Goal: Task Accomplishment & Management: Manage account settings

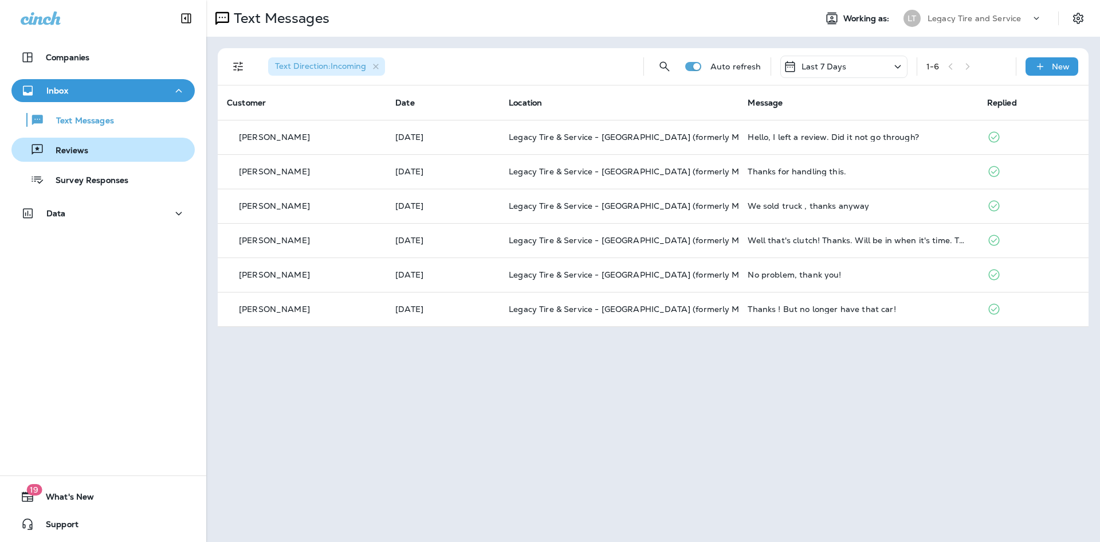
click at [83, 155] on p "Reviews" at bounding box center [66, 151] width 44 height 11
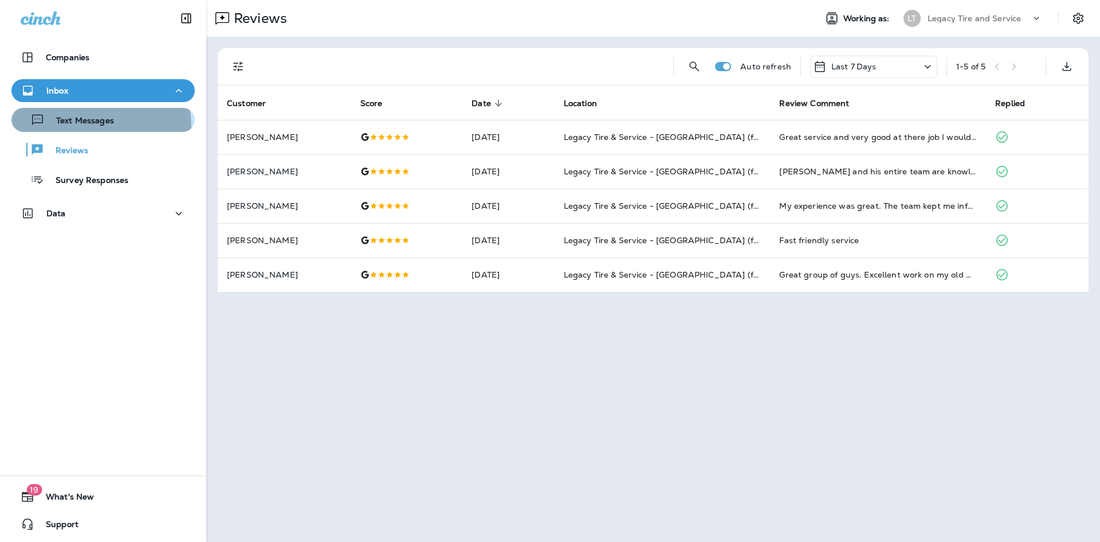
click at [87, 126] on p "Text Messages" at bounding box center [79, 121] width 69 height 11
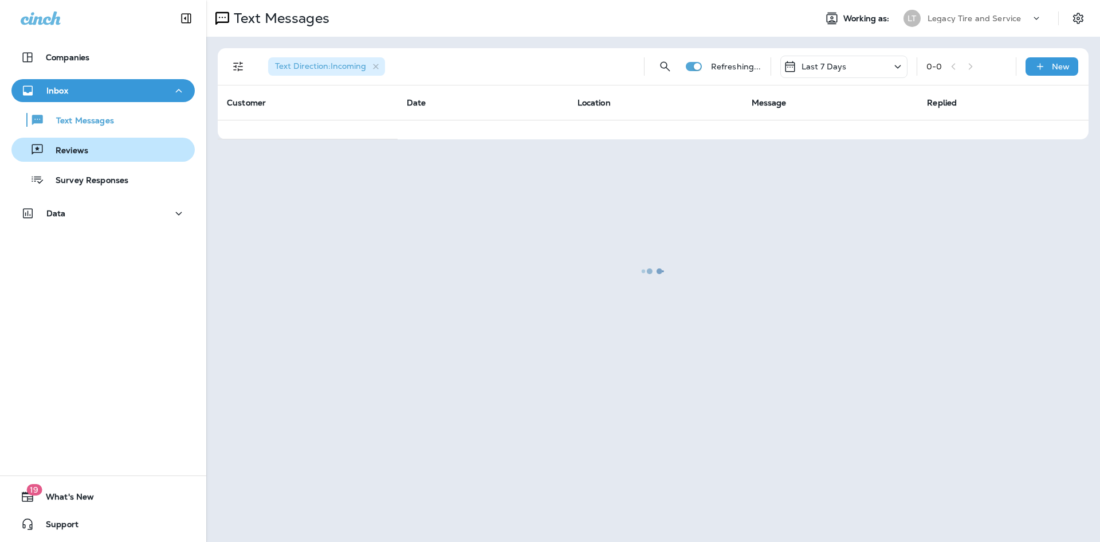
click at [82, 151] on p "Reviews" at bounding box center [66, 151] width 44 height 11
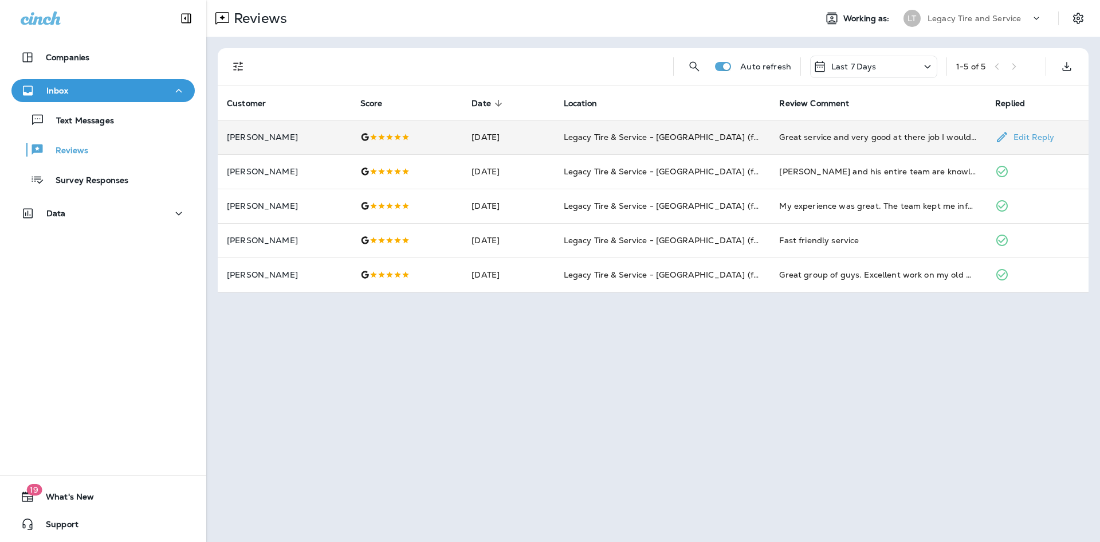
click at [568, 136] on td "Legacy Tire & Service - [GEOGRAPHIC_DATA] (formerly Magic City Tire & Service)" at bounding box center [663, 137] width 216 height 34
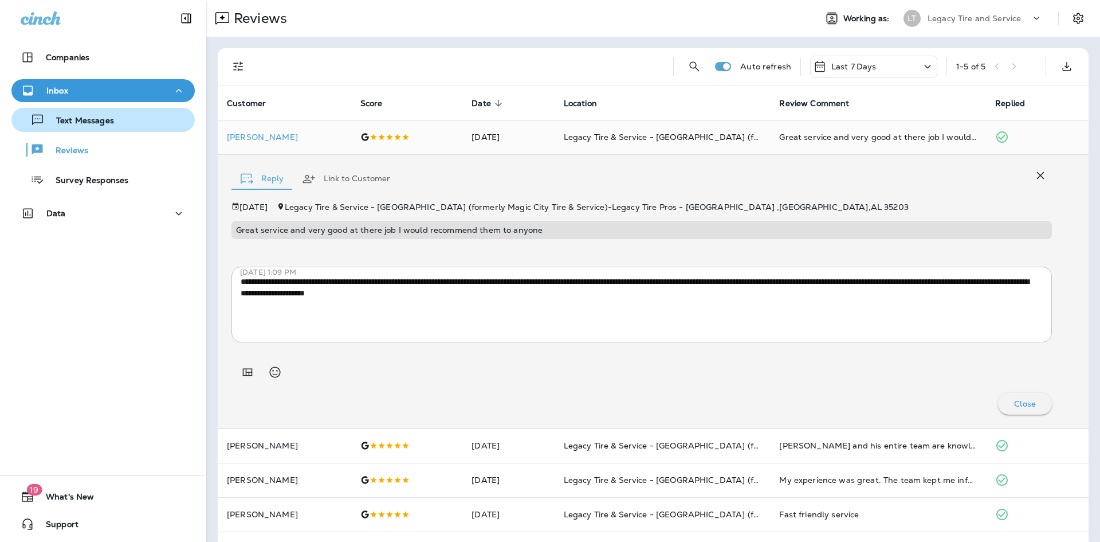
click at [103, 124] on p "Text Messages" at bounding box center [79, 121] width 69 height 11
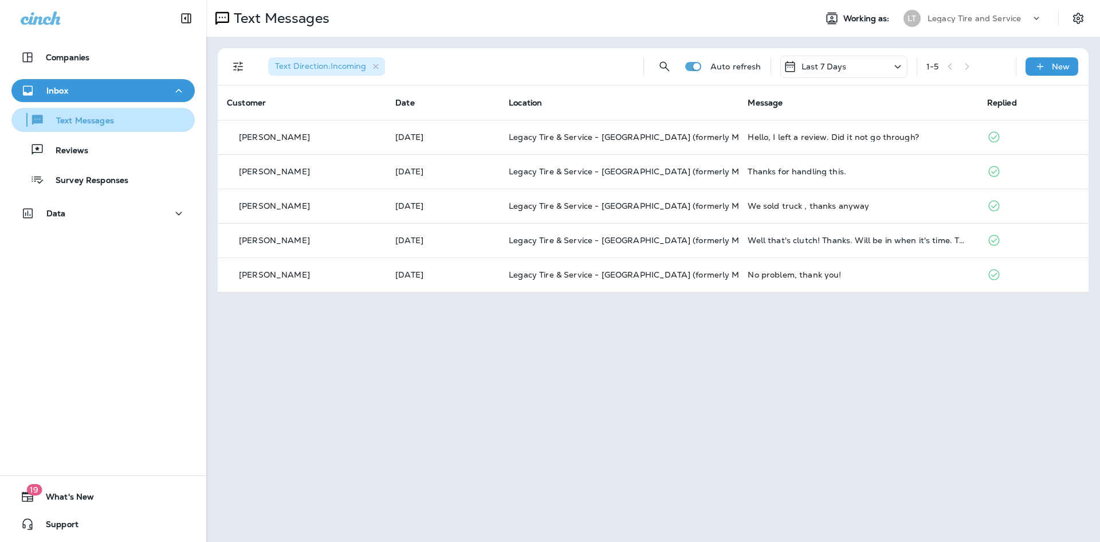
click at [93, 124] on p "Text Messages" at bounding box center [79, 121] width 69 height 11
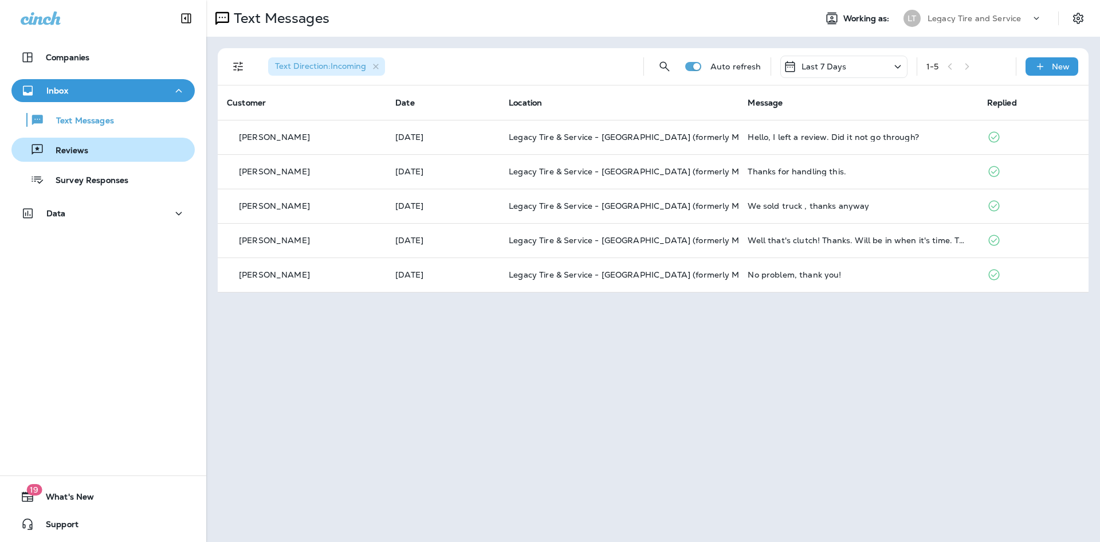
click at [73, 154] on p "Reviews" at bounding box center [66, 151] width 44 height 11
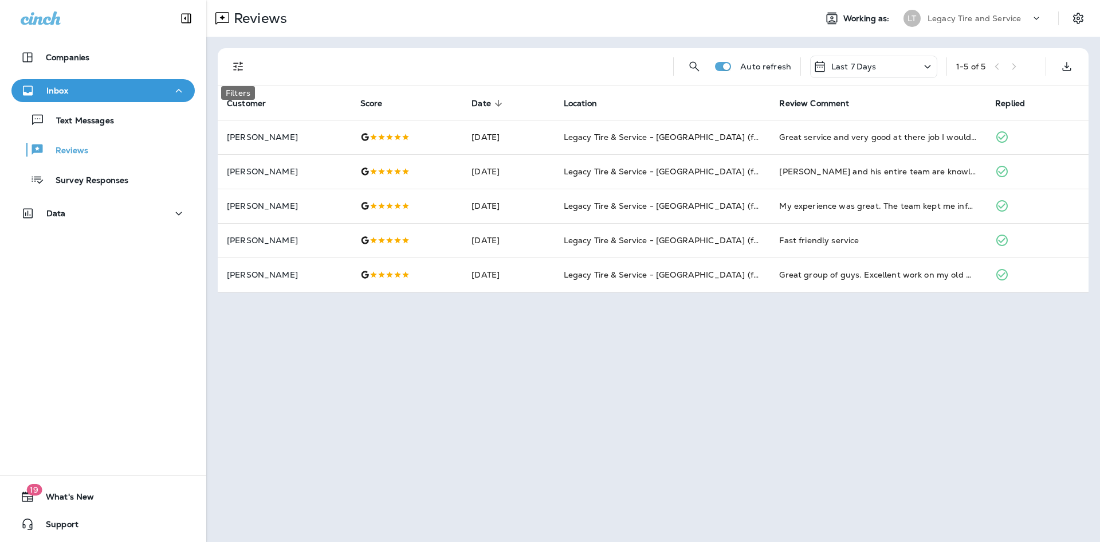
click at [238, 67] on icon "Filters" at bounding box center [239, 67] width 14 height 14
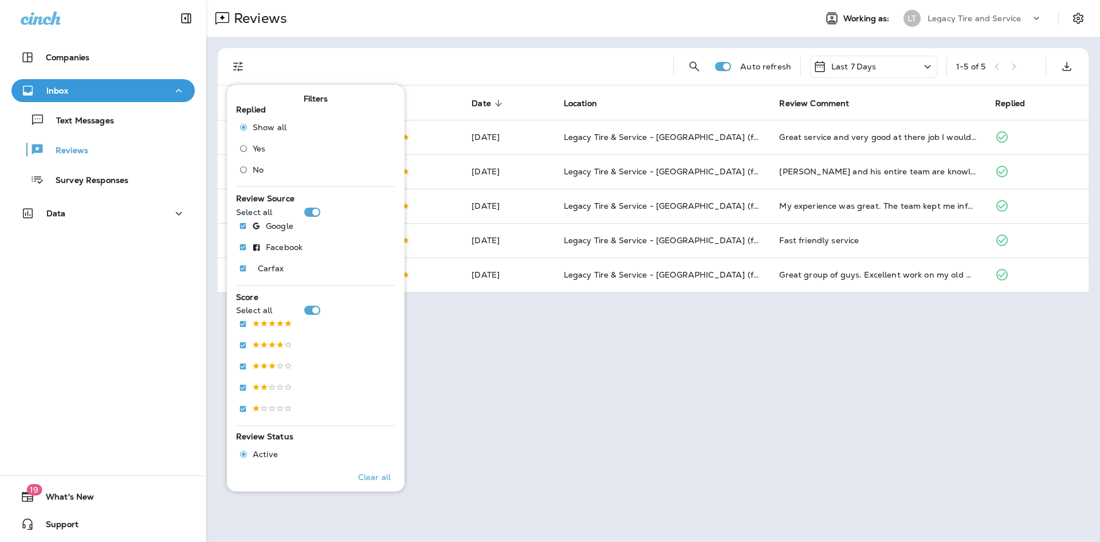
scroll to position [218, 0]
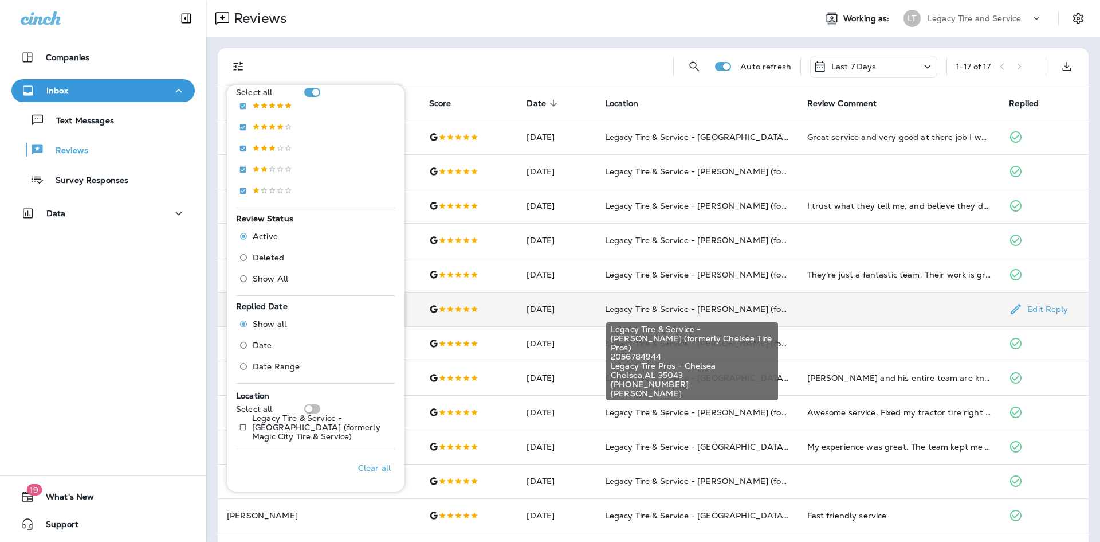
click at [648, 313] on span "Legacy Tire & Service - [PERSON_NAME] (formerly Chelsea Tire Pros)" at bounding box center [743, 309] width 276 height 10
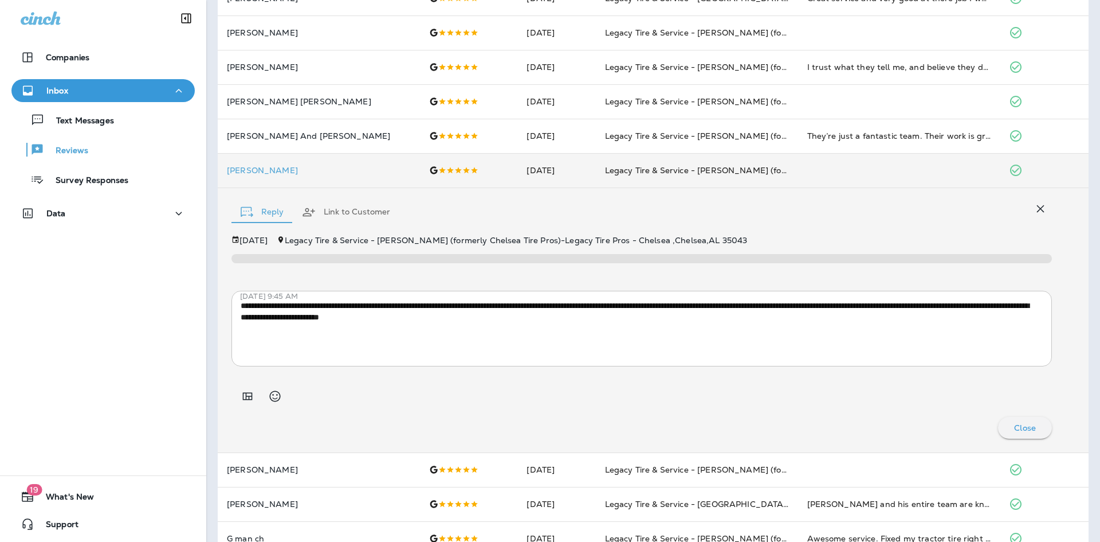
scroll to position [0, 0]
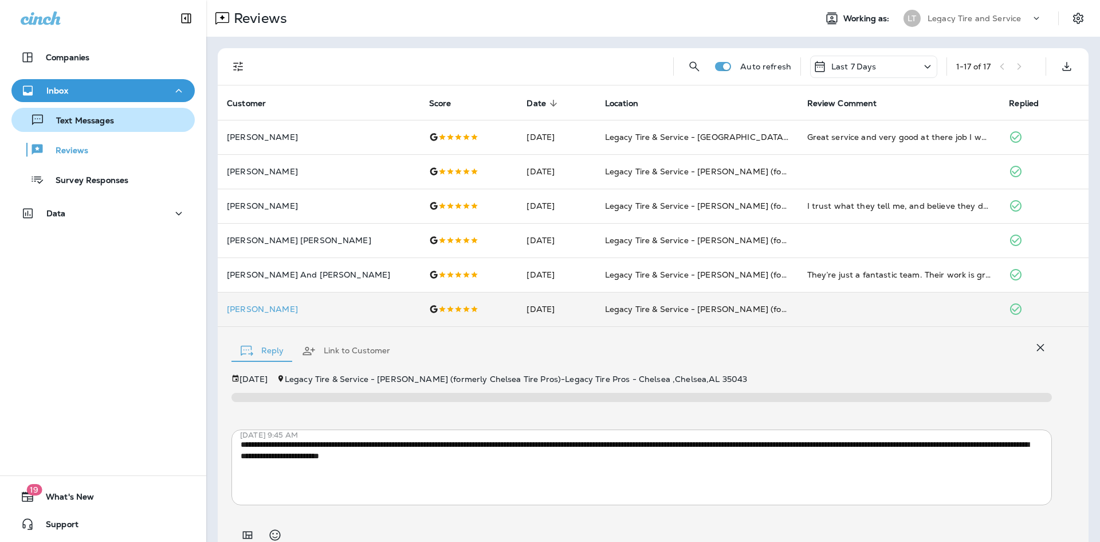
click at [96, 116] on p "Text Messages" at bounding box center [79, 121] width 69 height 11
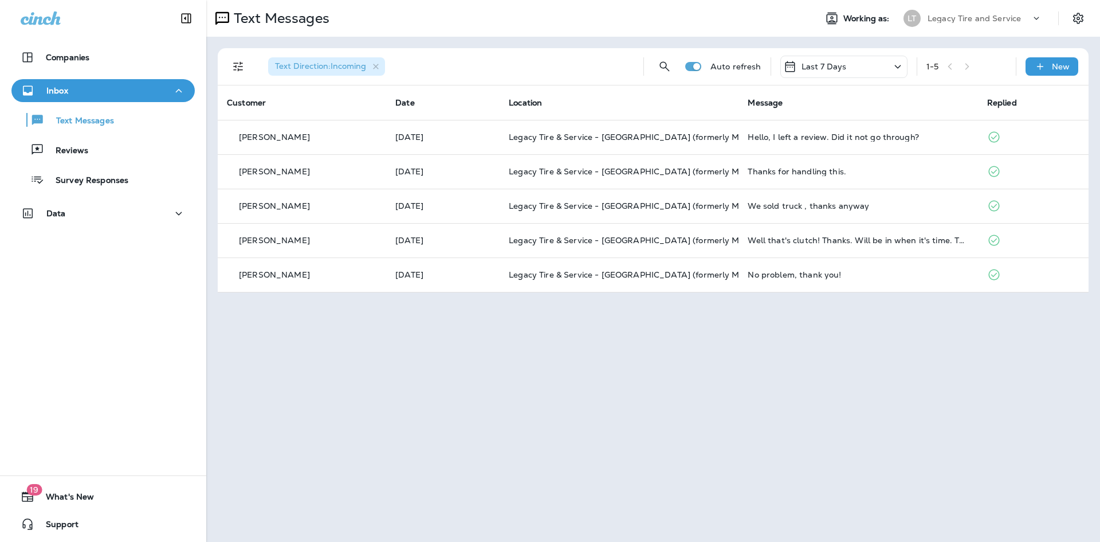
click at [581, 356] on div "Text Messages Working as: LT Legacy Tire and Service Text Direction : Incoming …" at bounding box center [653, 271] width 894 height 542
click at [80, 148] on p "Reviews" at bounding box center [66, 151] width 44 height 11
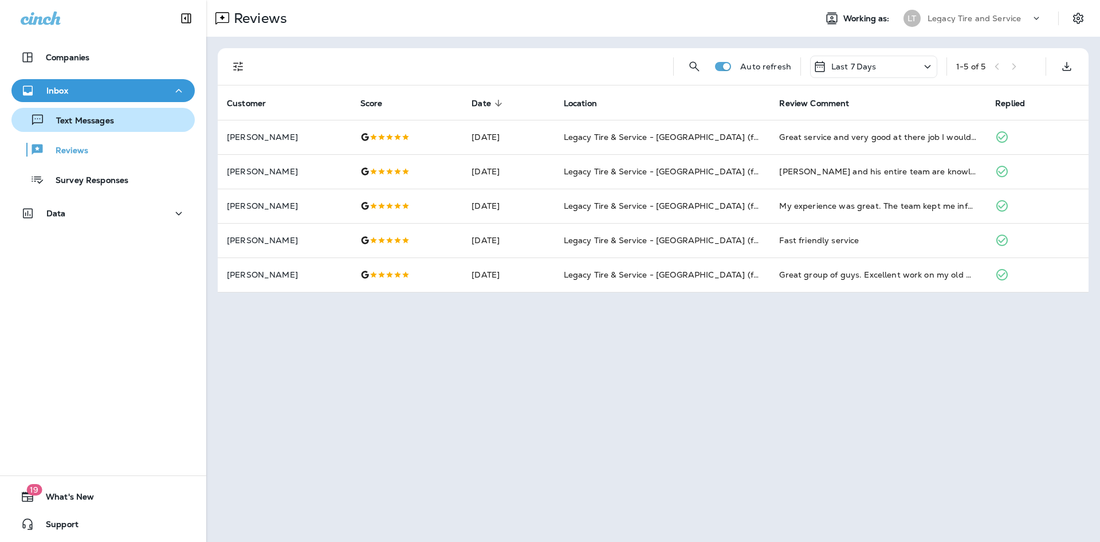
click at [83, 126] on p "Text Messages" at bounding box center [79, 121] width 69 height 11
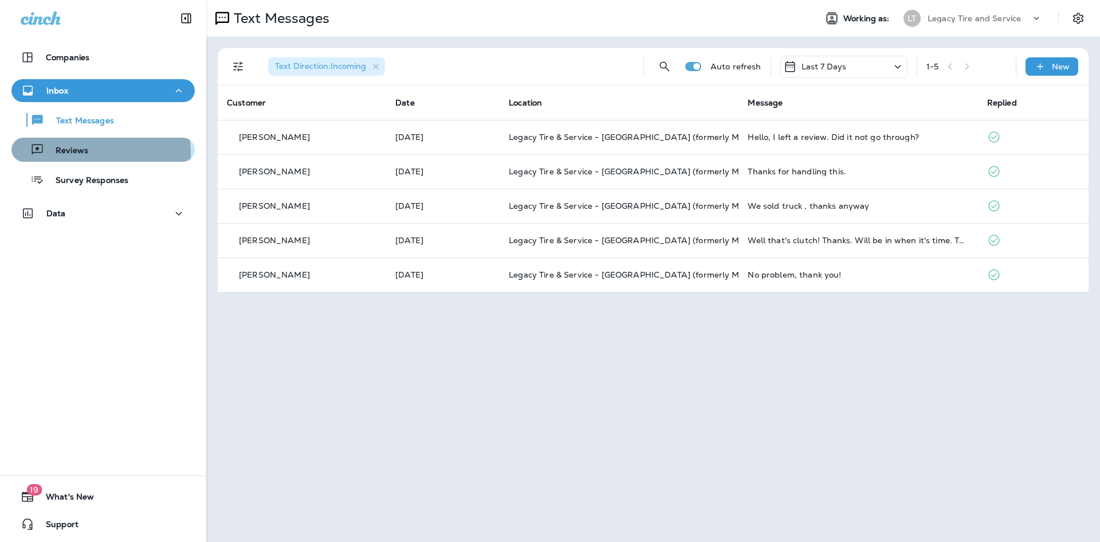
click at [79, 153] on p "Reviews" at bounding box center [66, 151] width 44 height 11
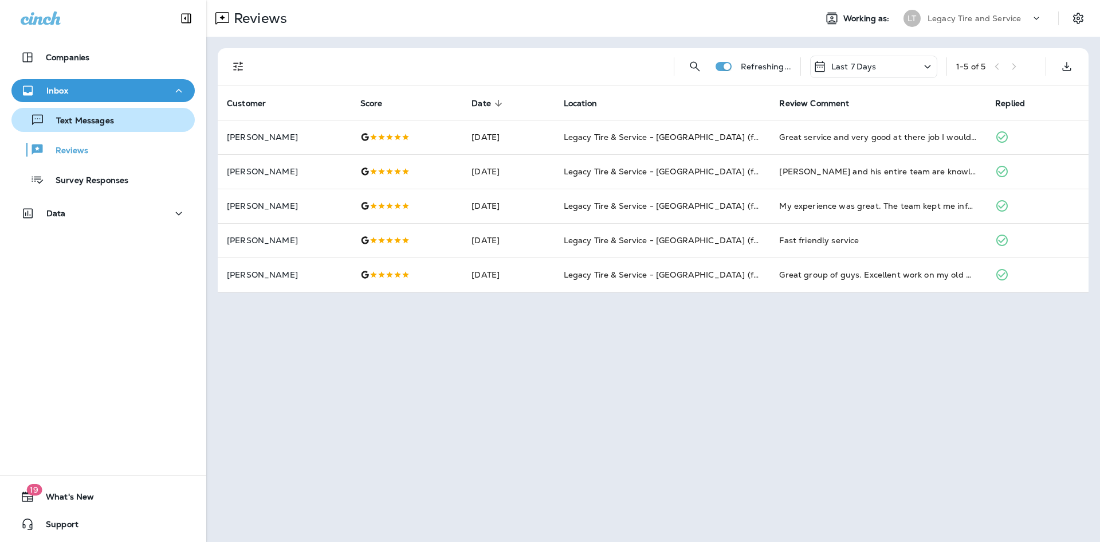
click at [105, 117] on p "Text Messages" at bounding box center [79, 121] width 69 height 11
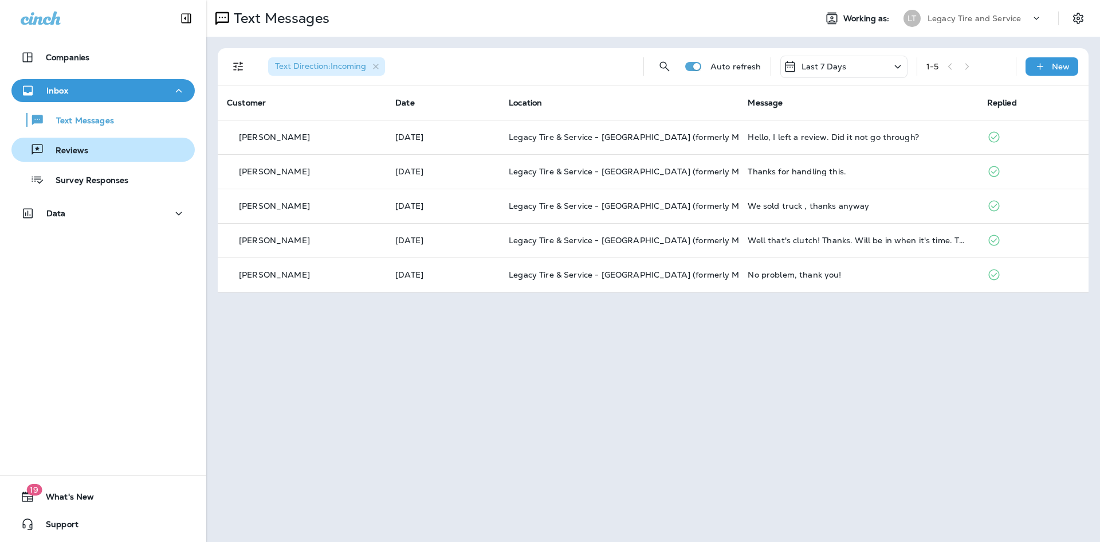
click at [96, 148] on div "Reviews" at bounding box center [103, 149] width 174 height 17
